Goal: Transaction & Acquisition: Purchase product/service

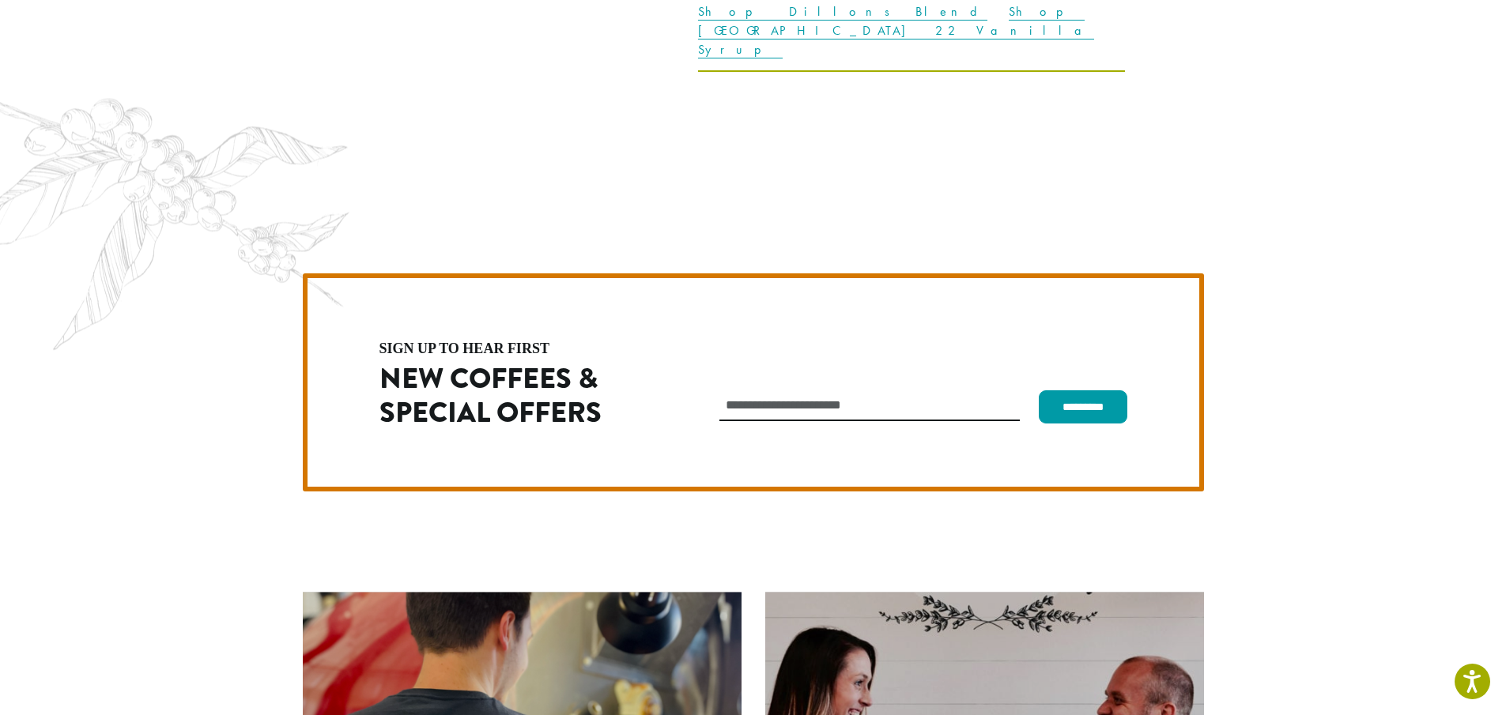
scroll to position [4072, 0]
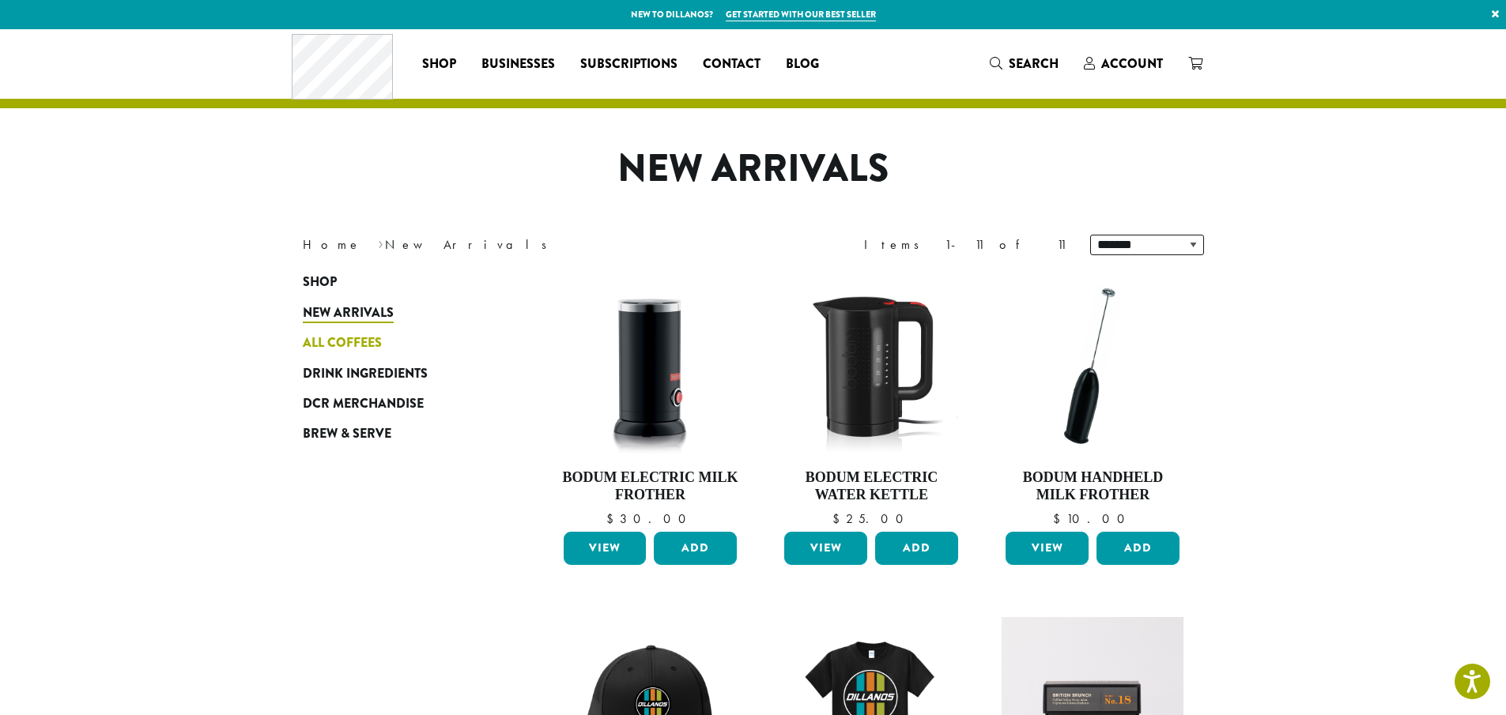
click at [334, 338] on span "All Coffees" at bounding box center [342, 344] width 79 height 20
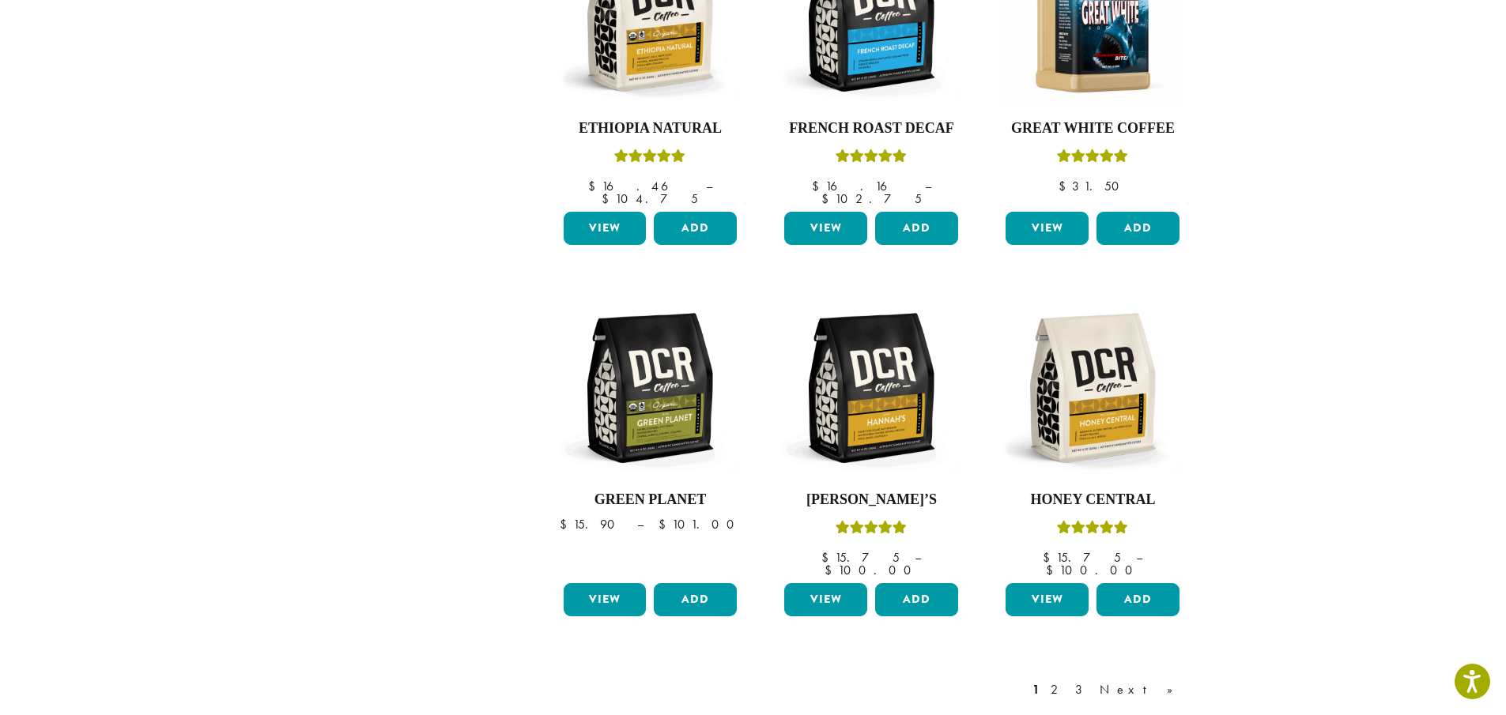
scroll to position [1107, 0]
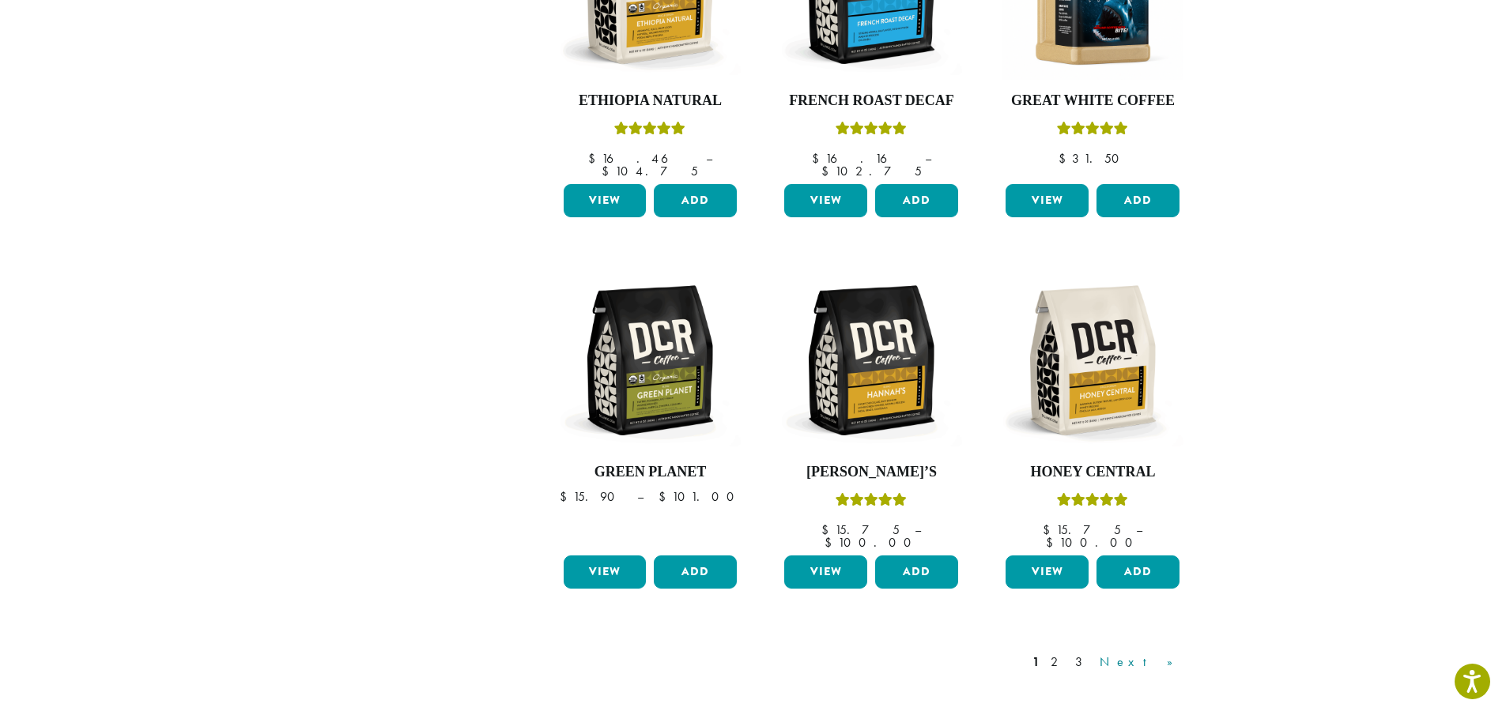
click at [1168, 653] on link "Next »" at bounding box center [1142, 662] width 91 height 19
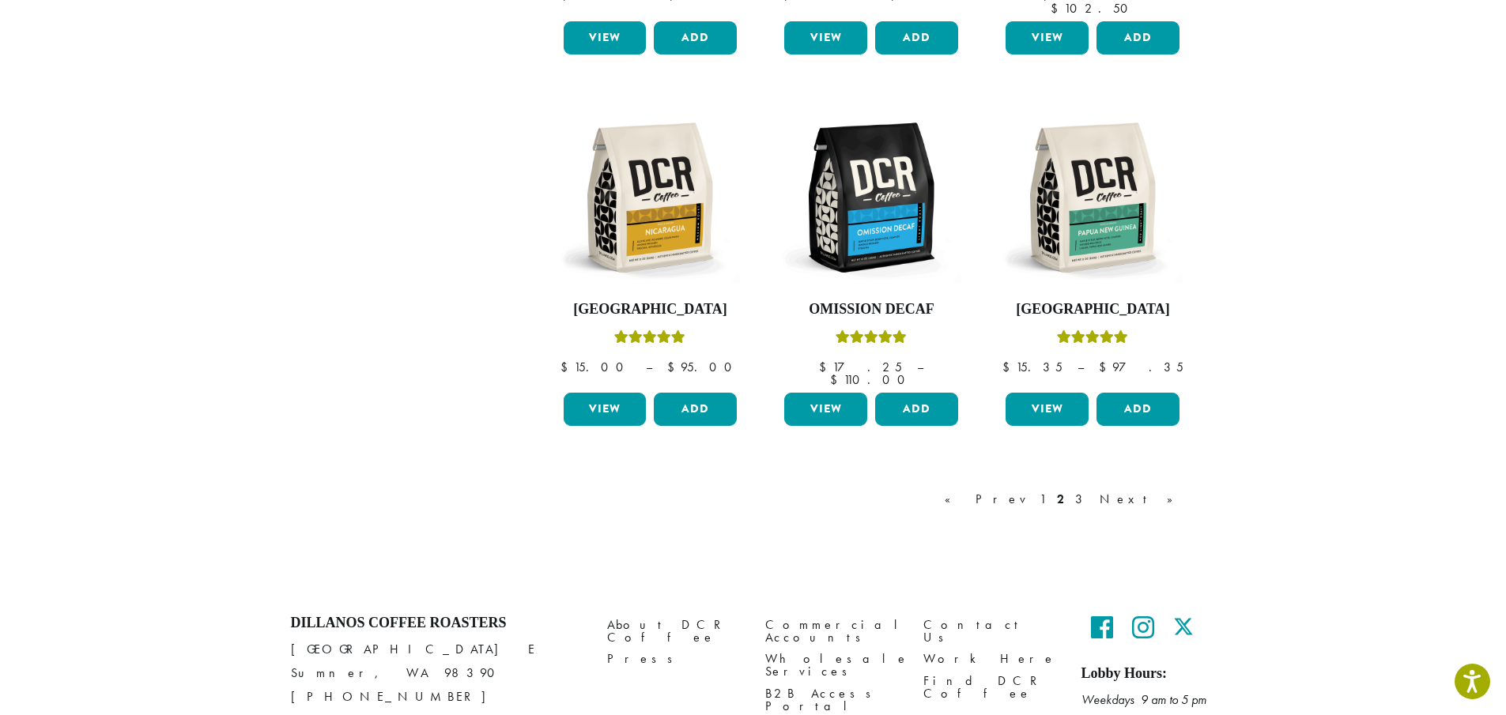
scroll to position [1283, 0]
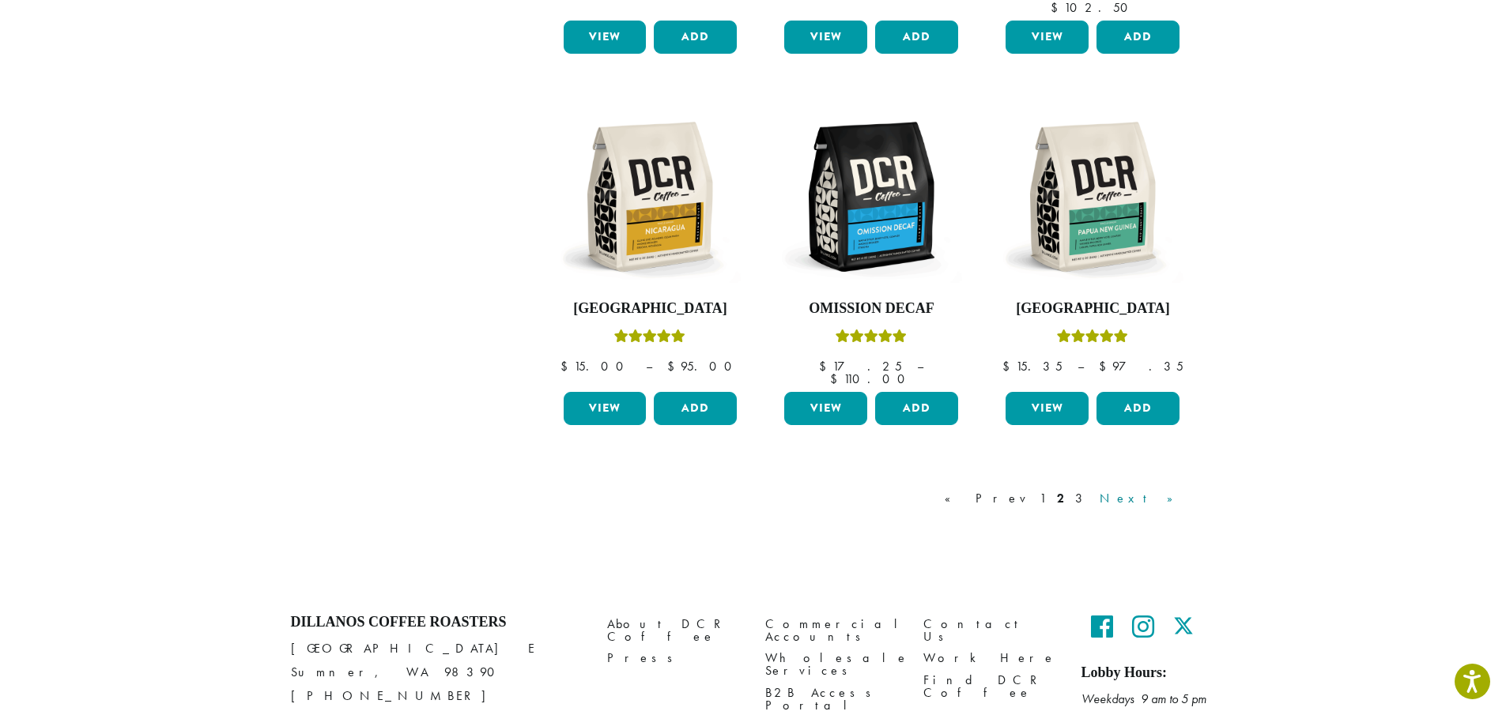
click at [1168, 489] on link "Next »" at bounding box center [1142, 498] width 91 height 19
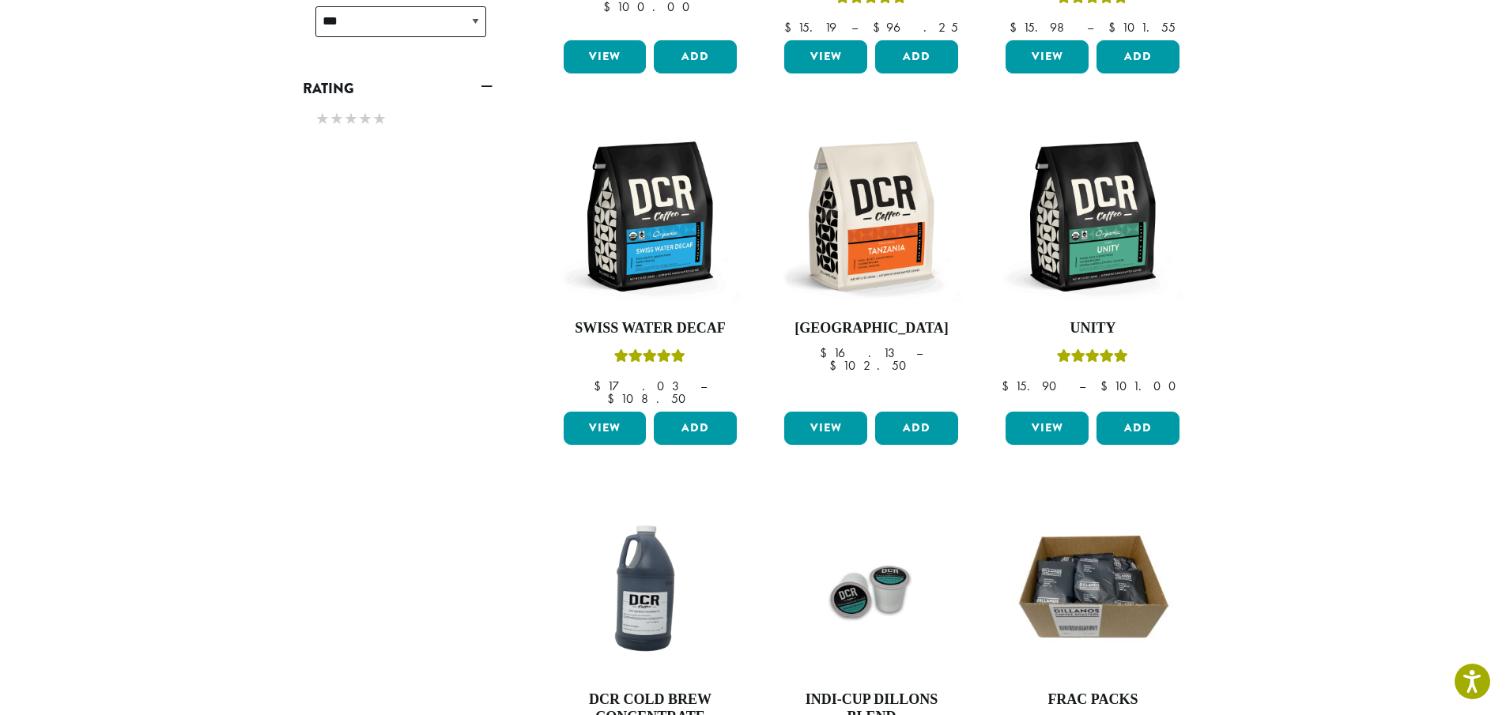
scroll to position [809, 0]
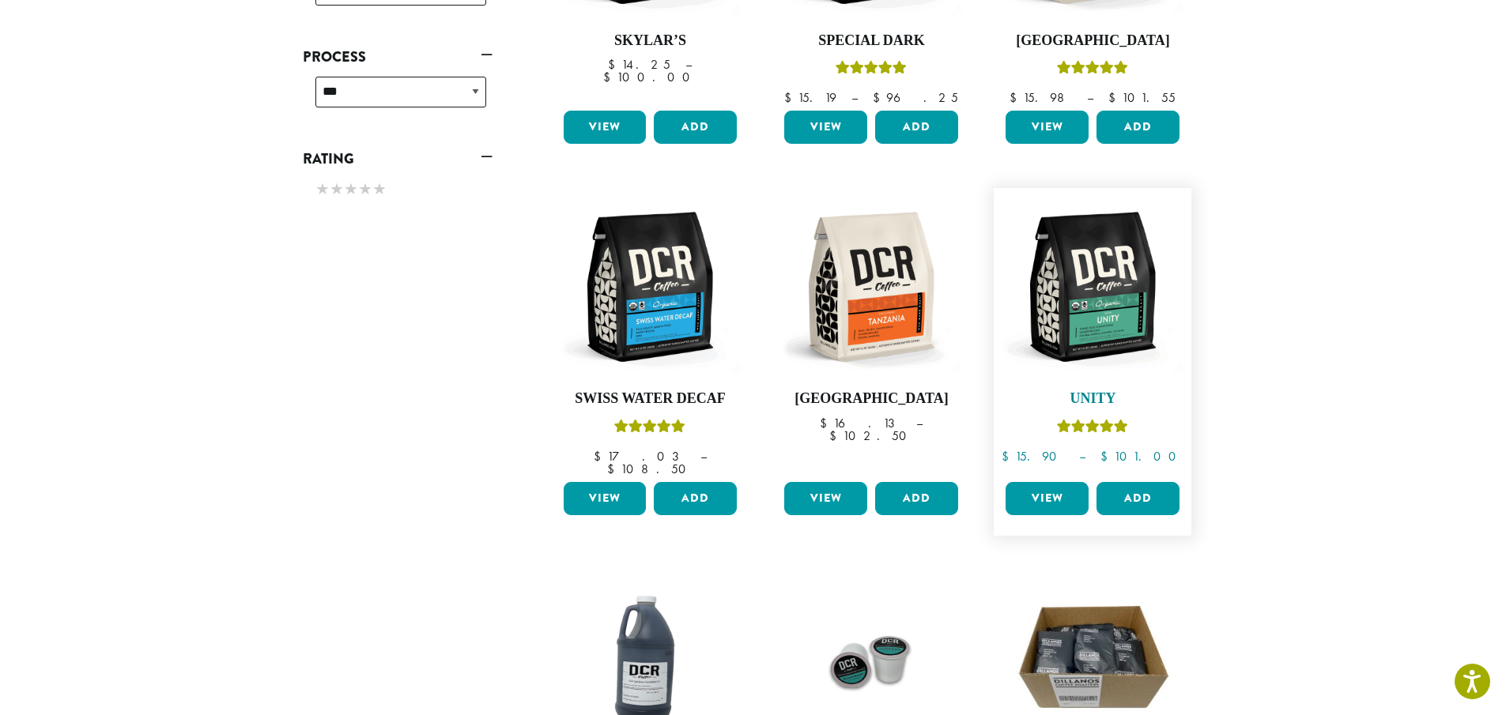
click at [1093, 295] on img at bounding box center [1093, 287] width 182 height 182
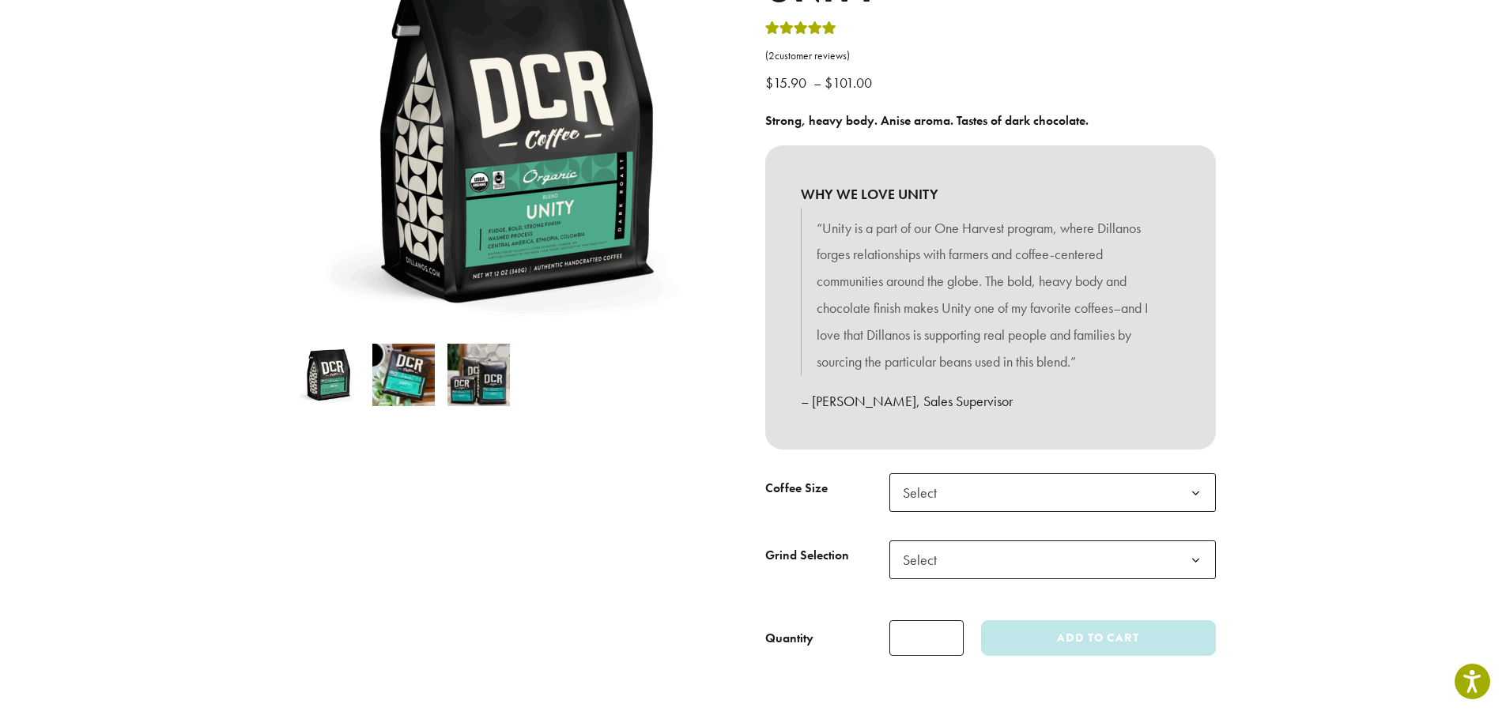
scroll to position [237, 0]
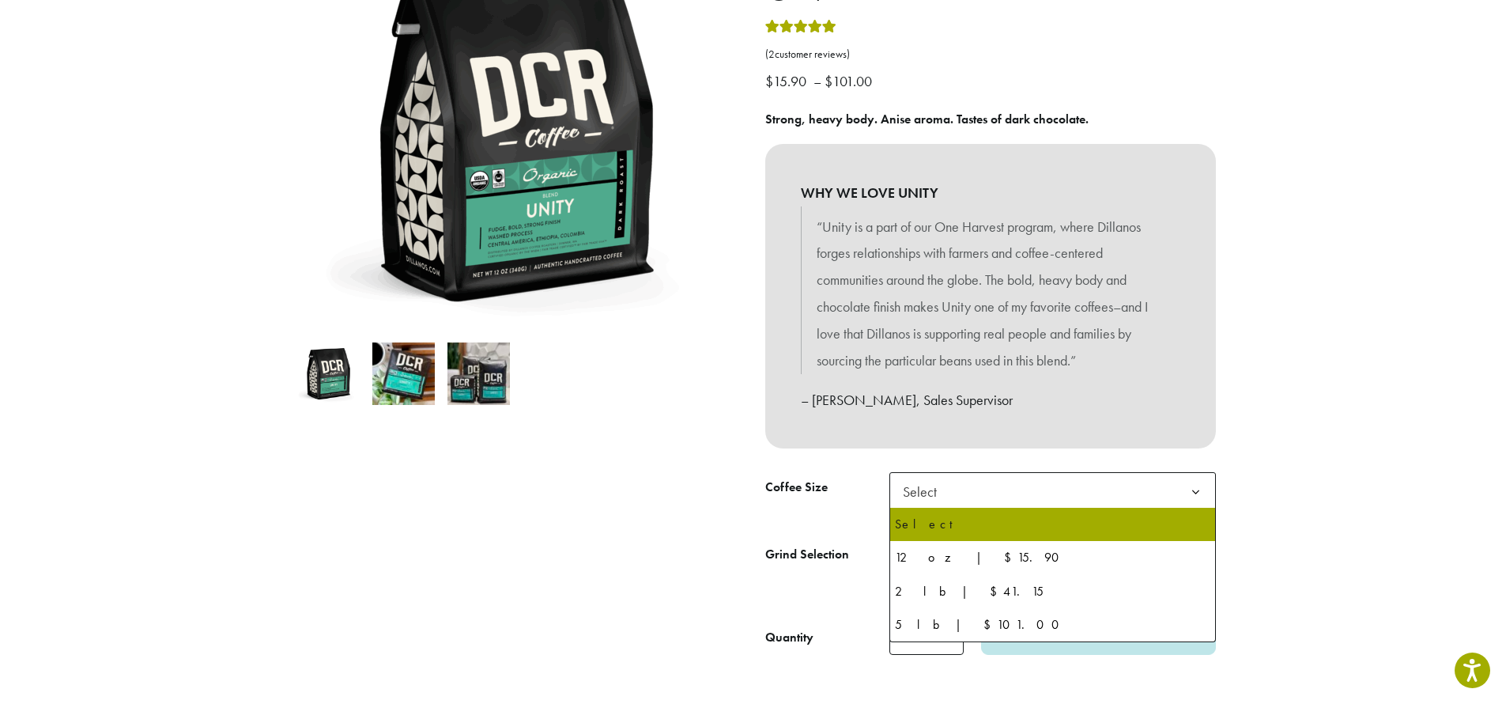
click at [1197, 491] on b at bounding box center [1195, 492] width 39 height 39
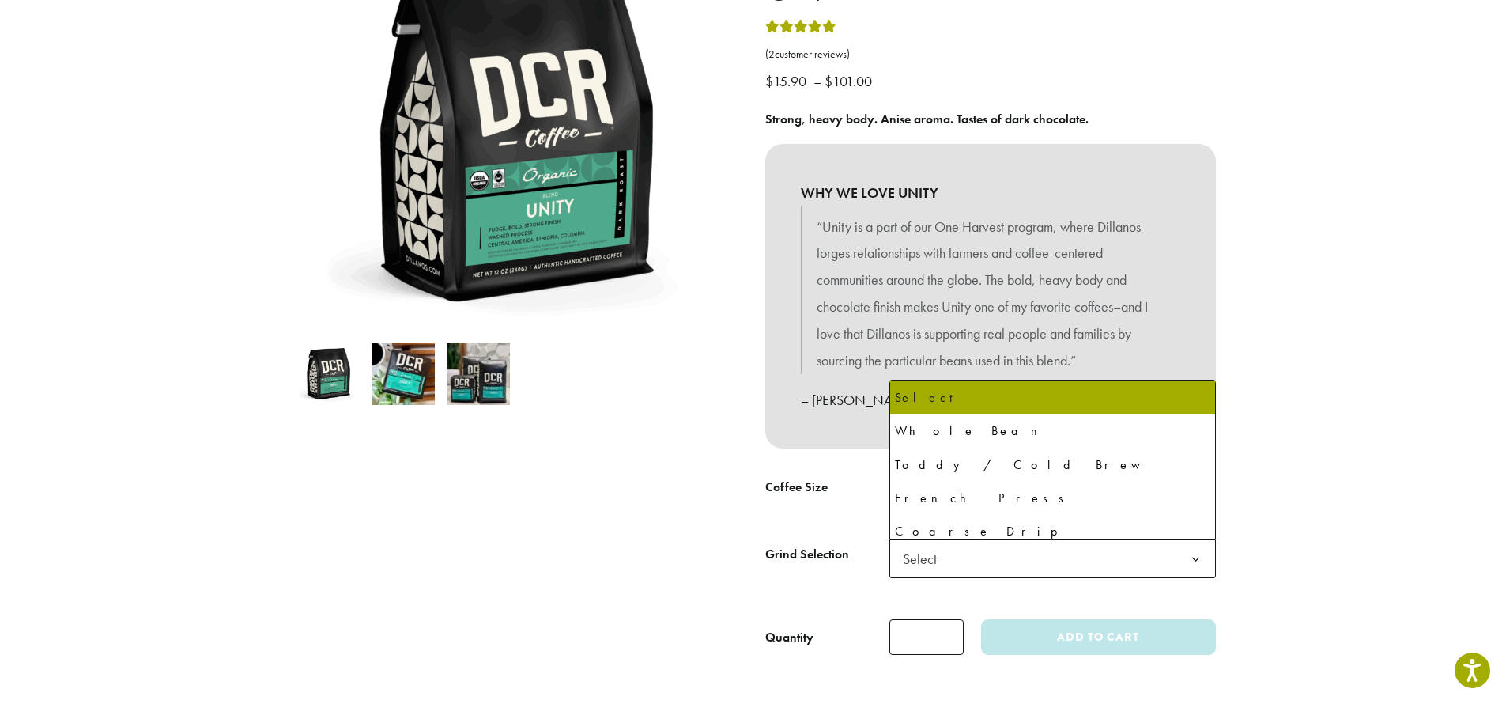
click at [1198, 556] on b at bounding box center [1195, 559] width 39 height 39
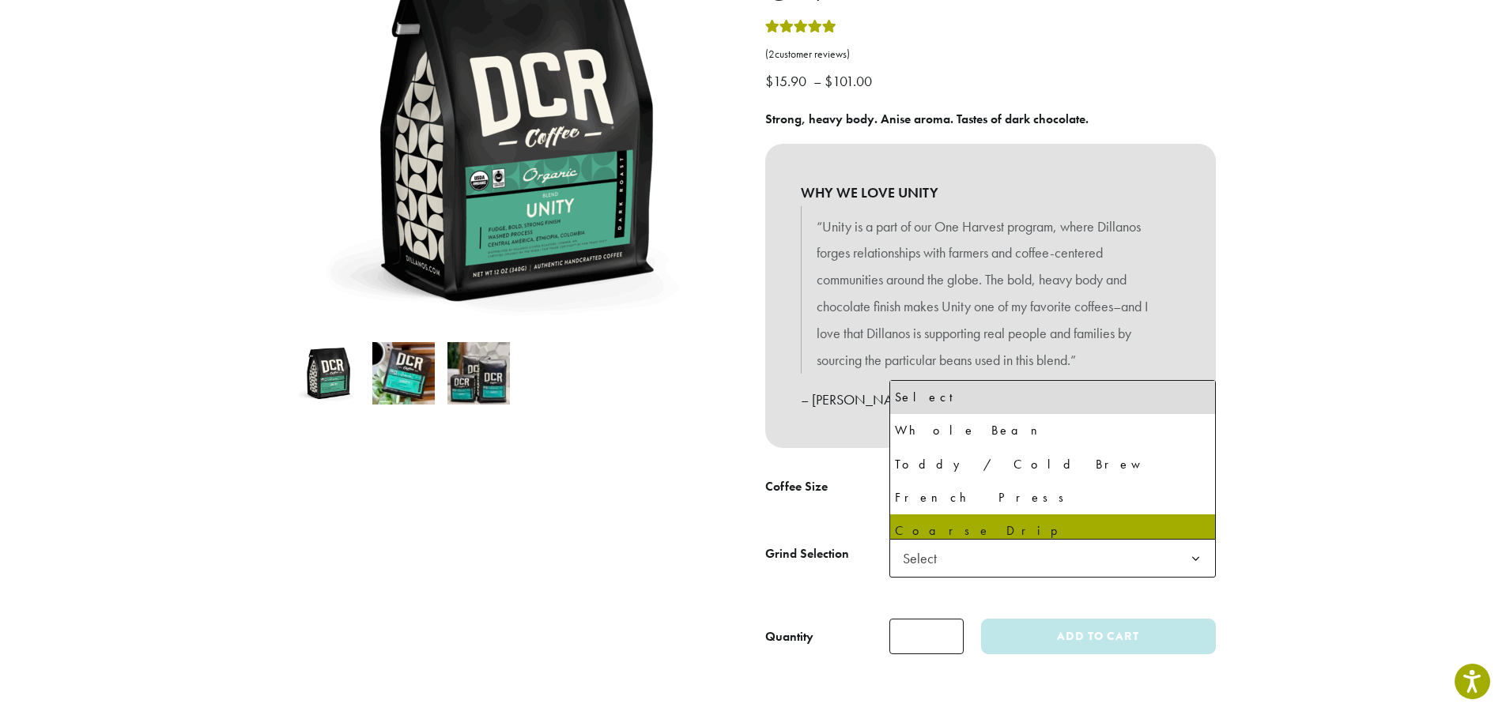
select select "**********"
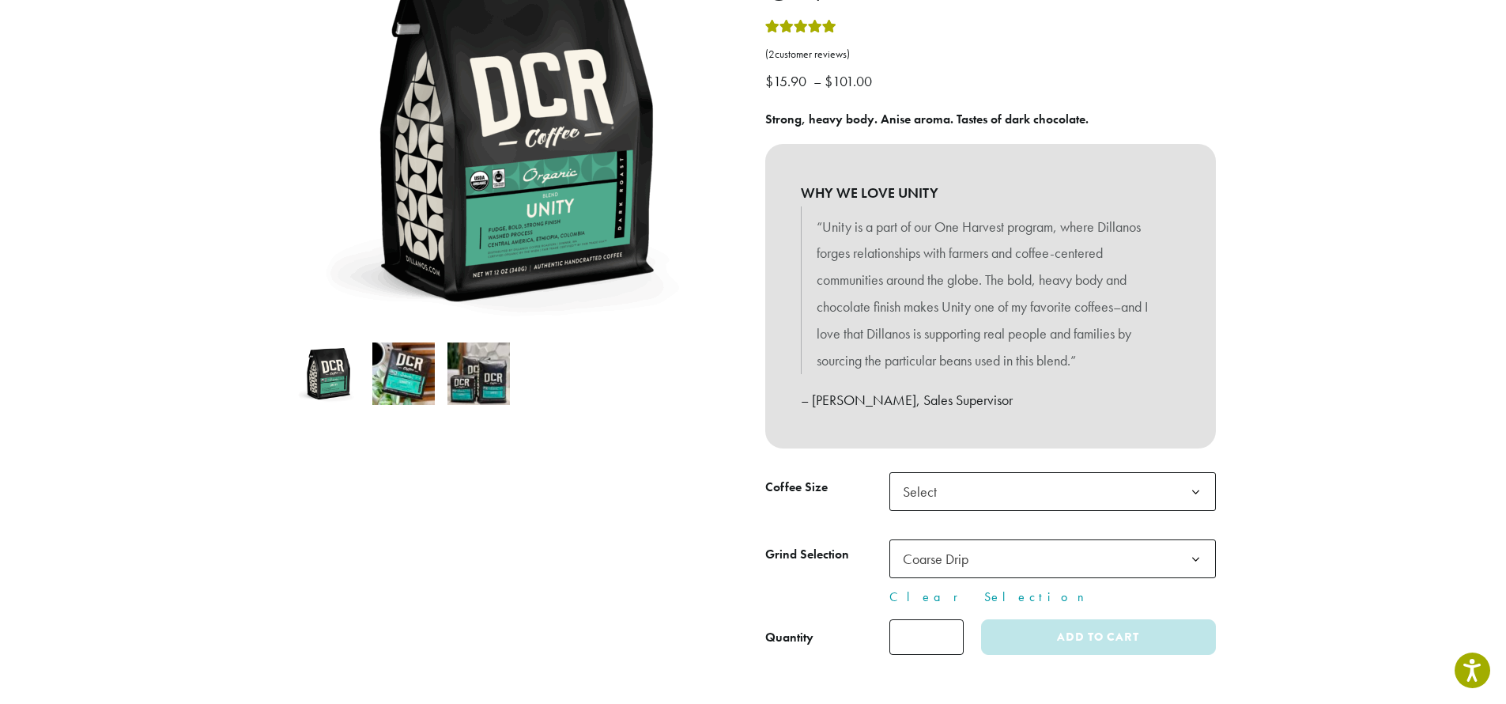
click at [1197, 493] on b at bounding box center [1195, 492] width 39 height 39
select select "*********"
select select "**********"
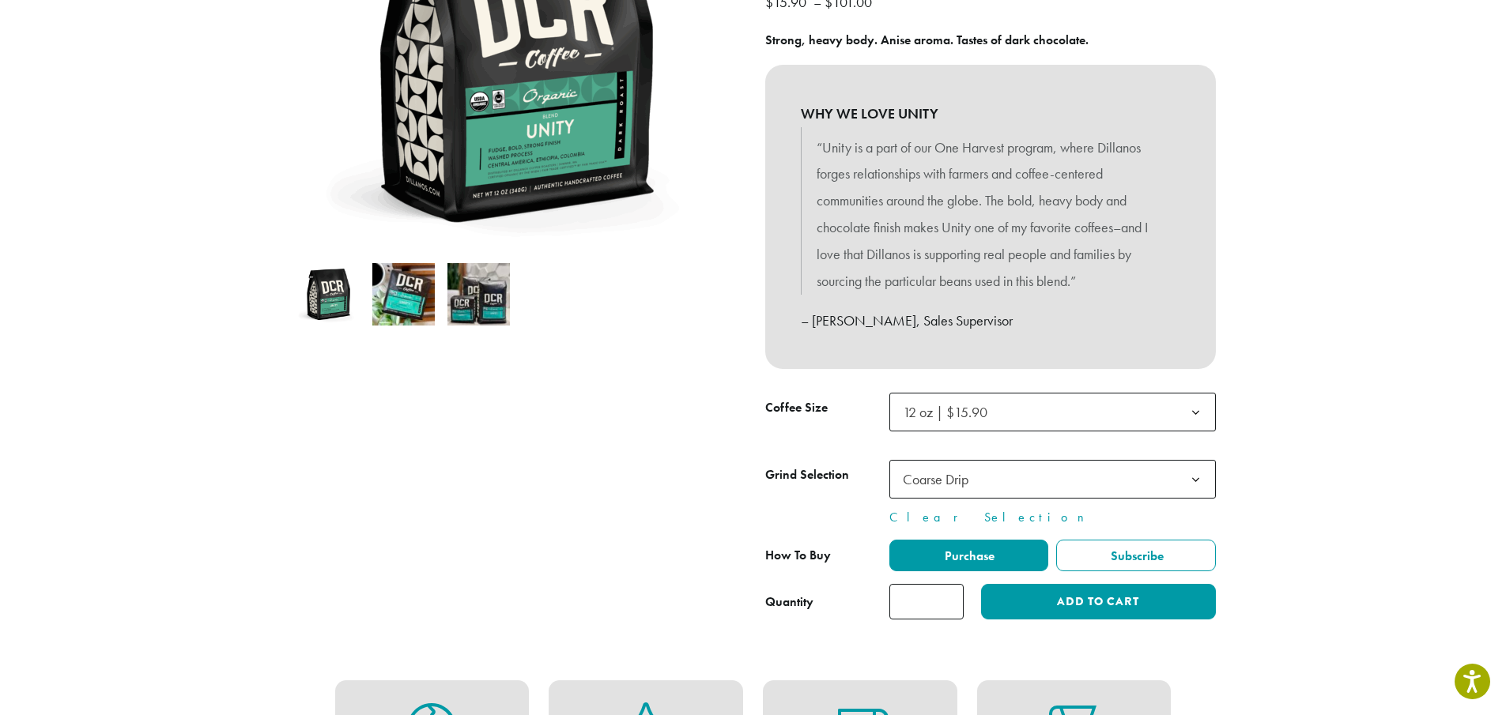
scroll to position [0, 0]
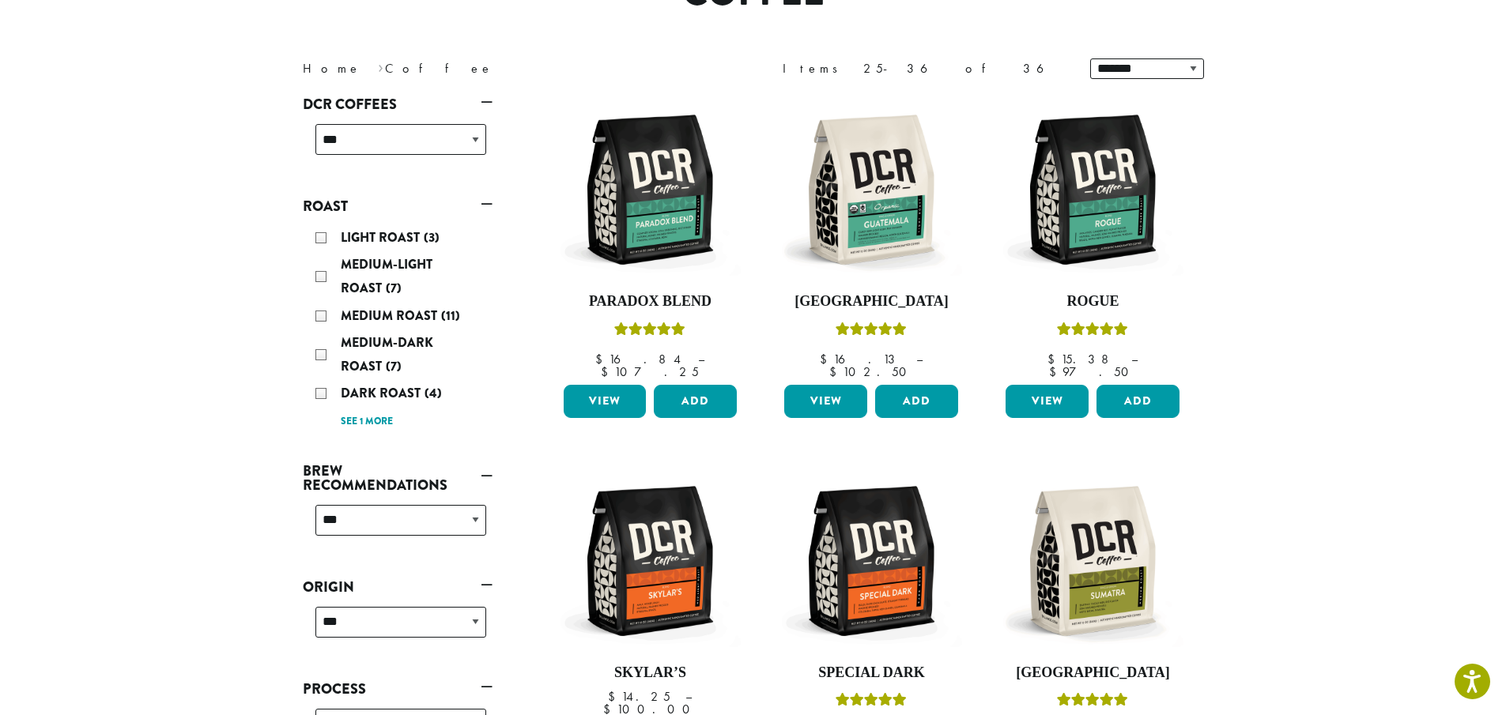
scroll to position [18, 0]
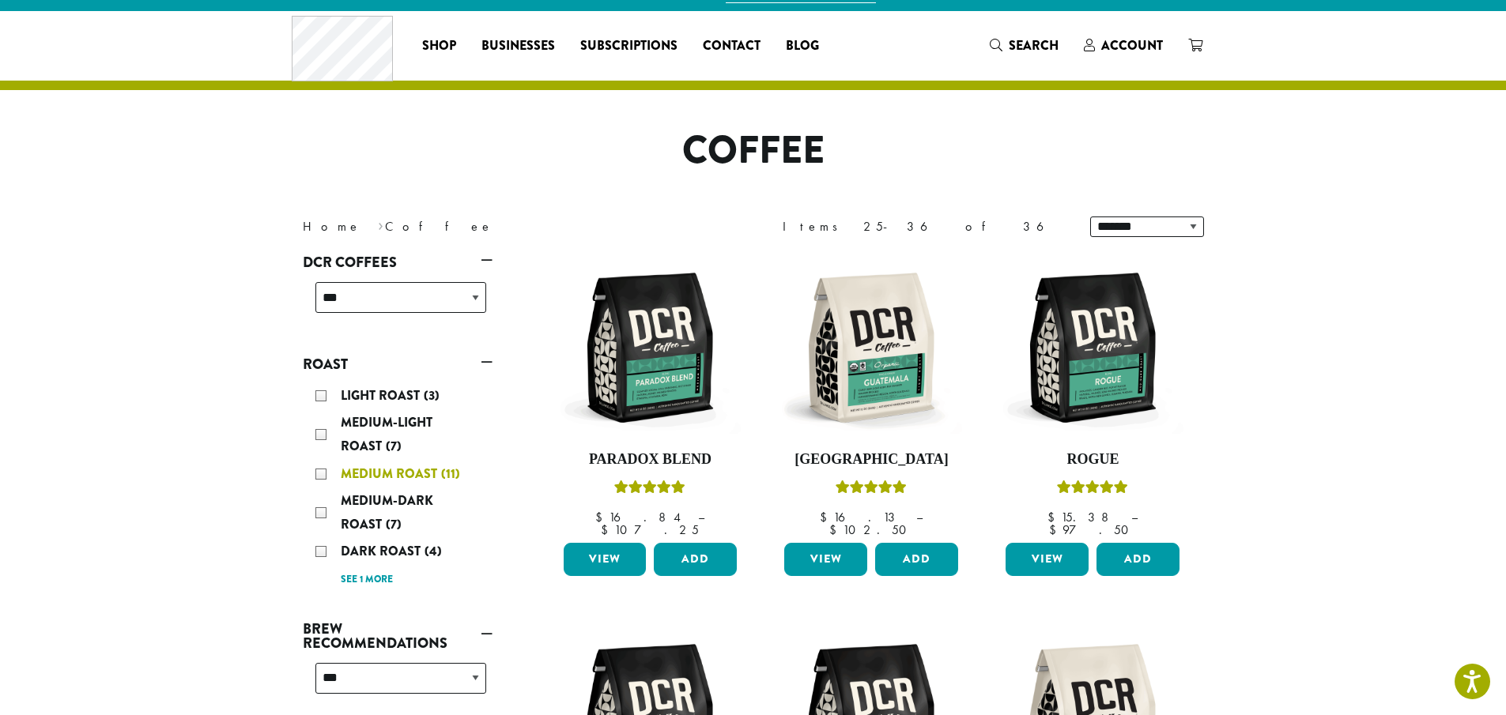
click at [322, 474] on div "Medium Roast (11)" at bounding box center [400, 474] width 171 height 24
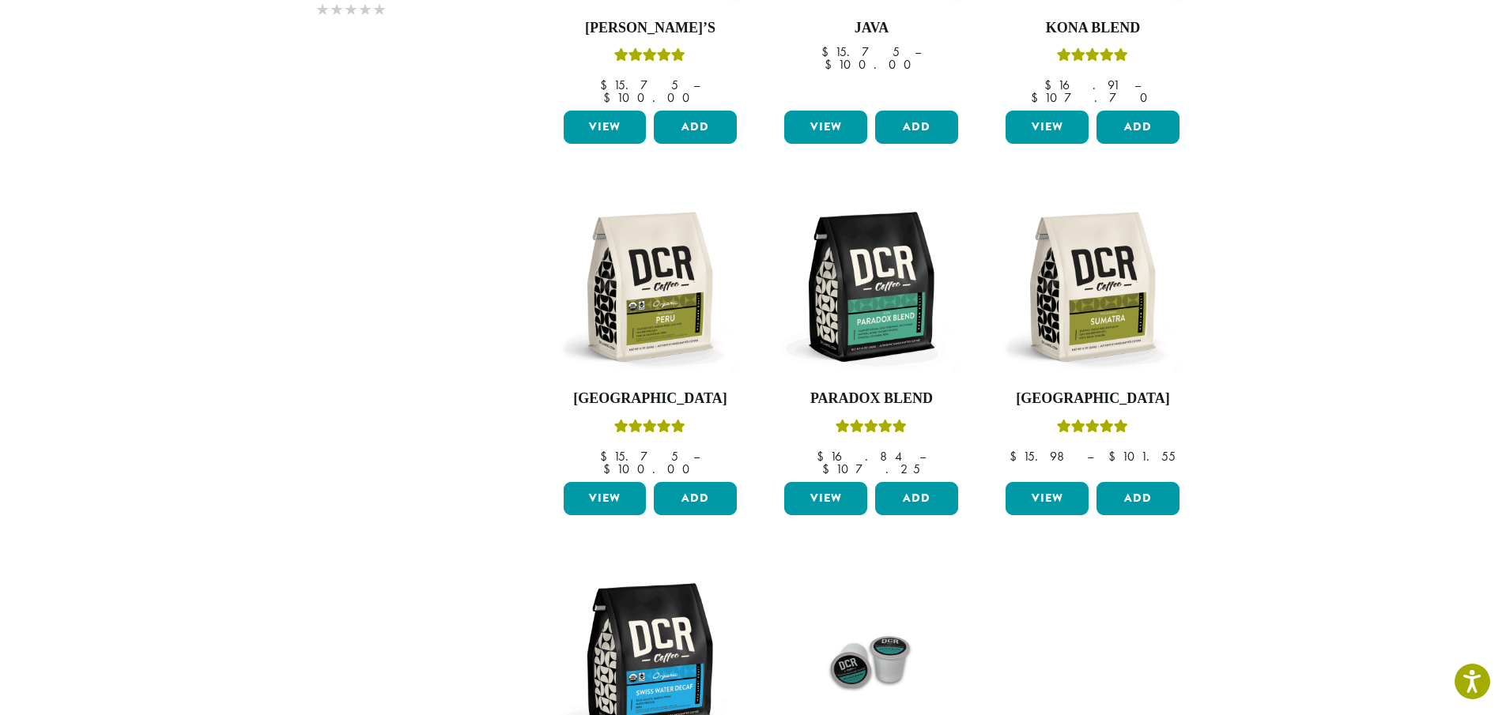
scroll to position [493, 0]
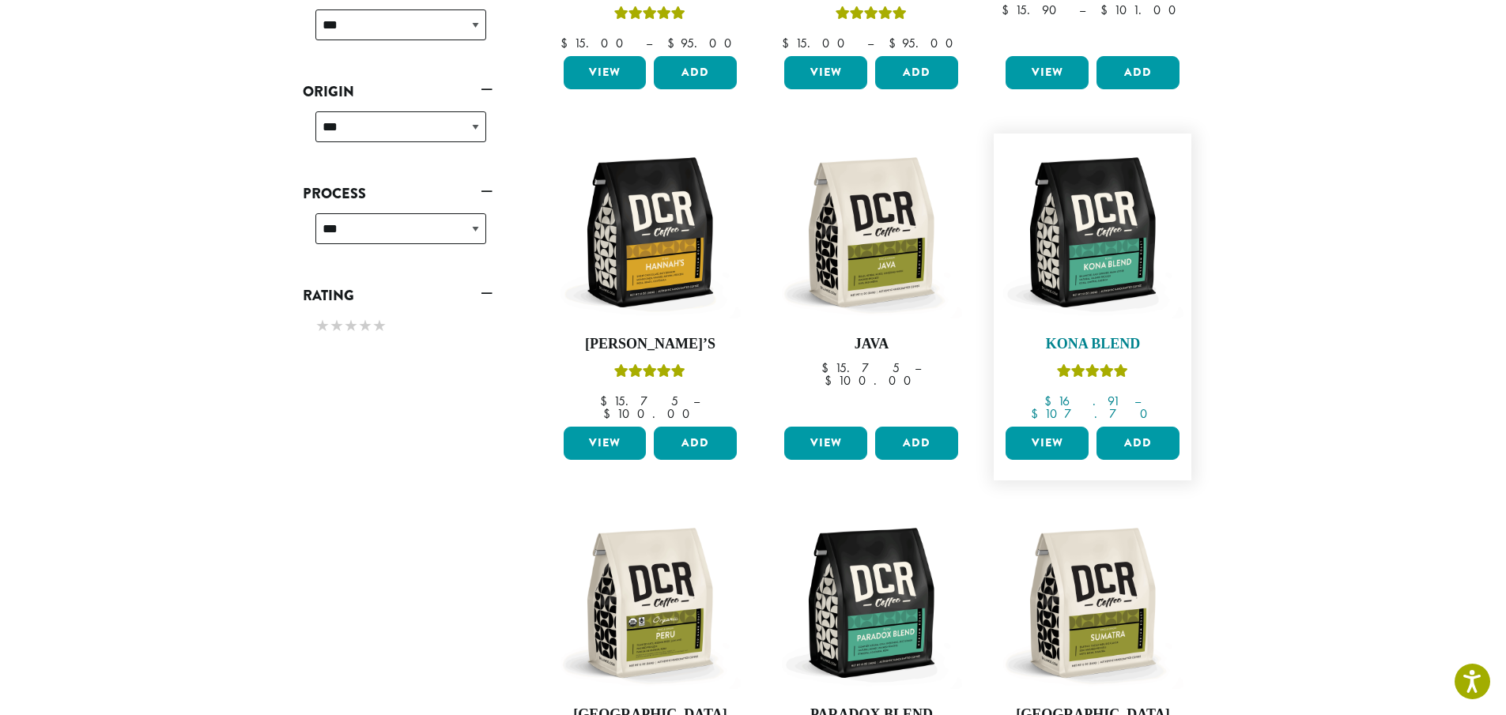
click at [1093, 259] on img at bounding box center [1093, 233] width 182 height 182
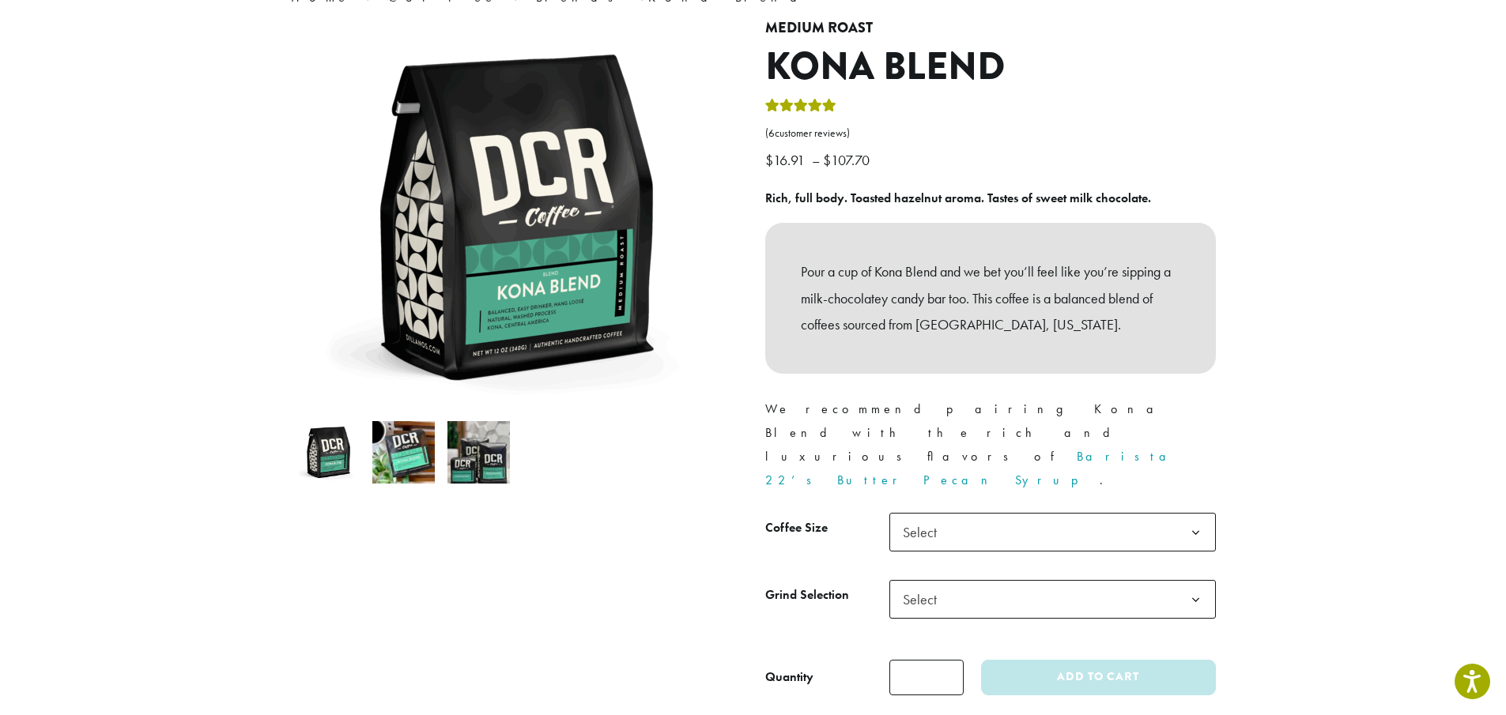
scroll to position [237, 0]
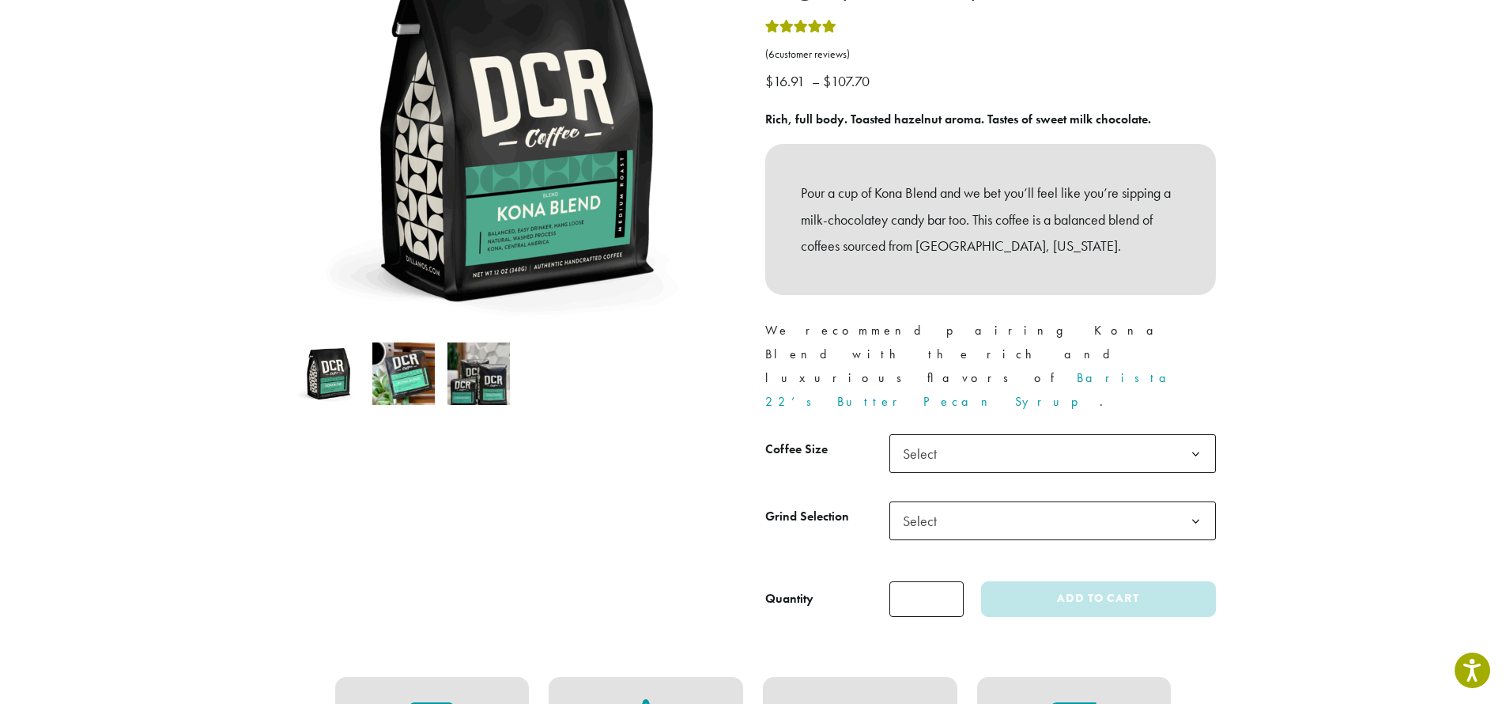
click at [1195, 435] on b at bounding box center [1195, 454] width 39 height 39
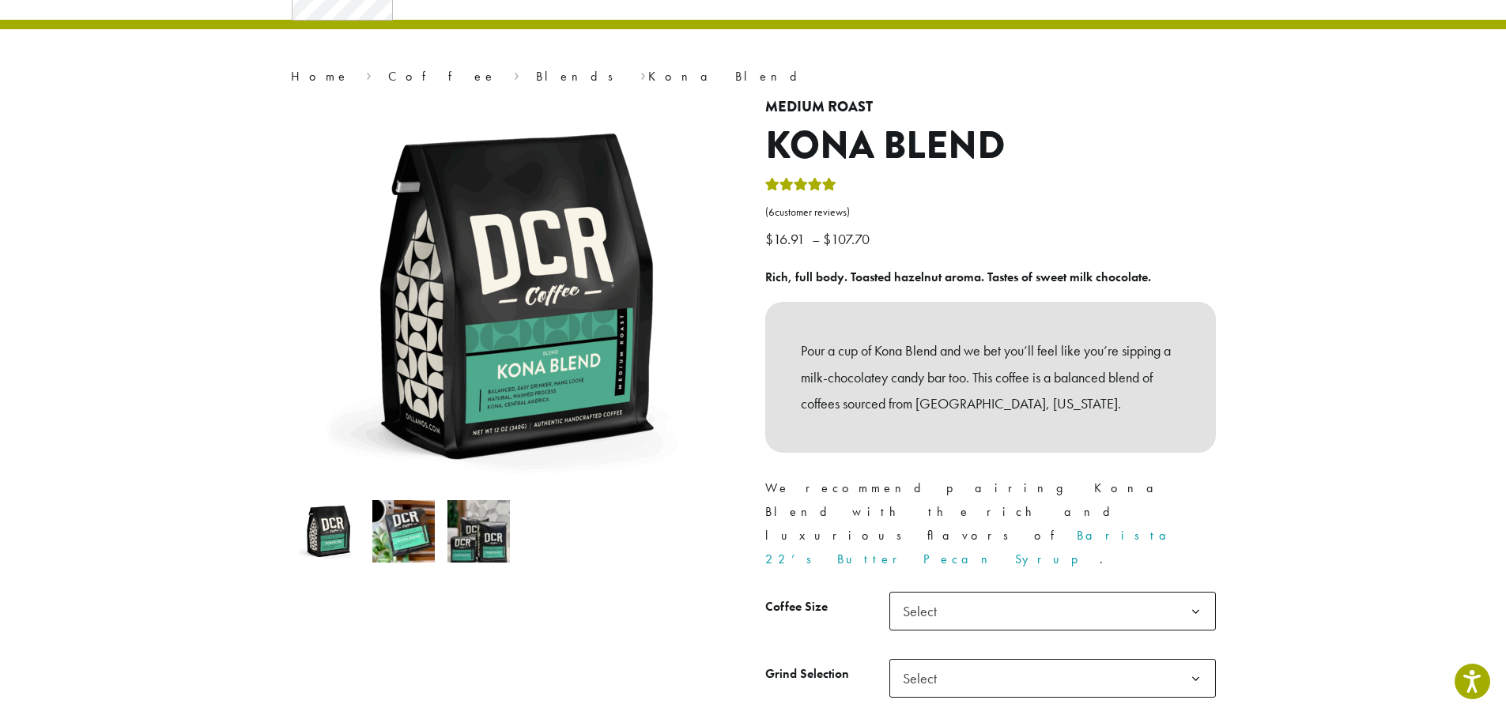
scroll to position [0, 0]
